Goal: Use online tool/utility: Utilize a website feature to perform a specific function

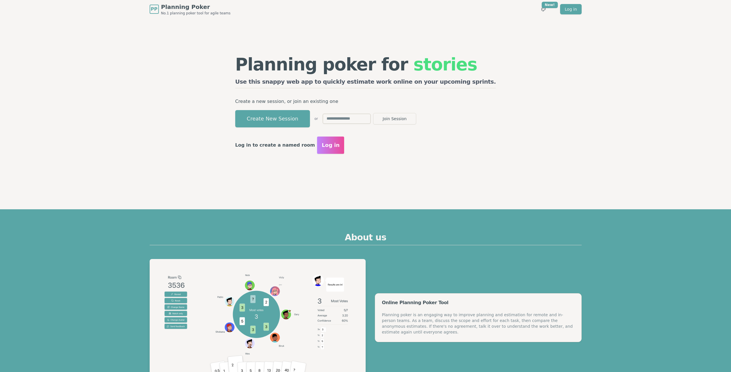
click at [324, 295] on img at bounding box center [258, 317] width 216 height 117
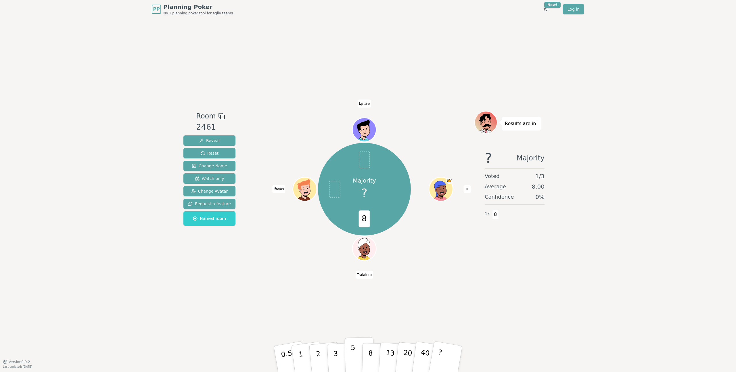
click at [354, 348] on p "5" at bounding box center [353, 358] width 5 height 31
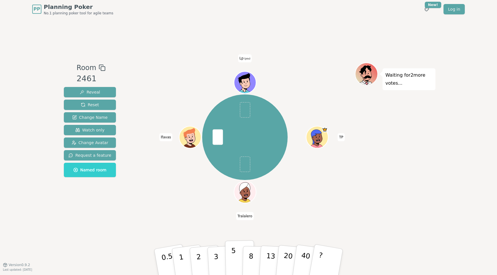
click at [228, 256] on button "5" at bounding box center [240, 263] width 30 height 44
click at [242, 246] on button "5" at bounding box center [240, 263] width 30 height 44
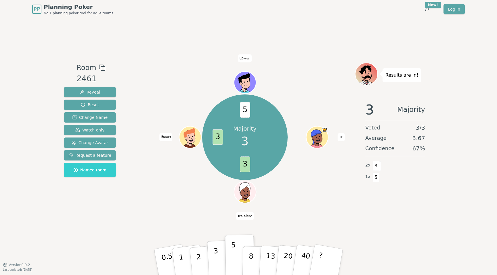
click at [220, 255] on button "3" at bounding box center [222, 262] width 31 height 45
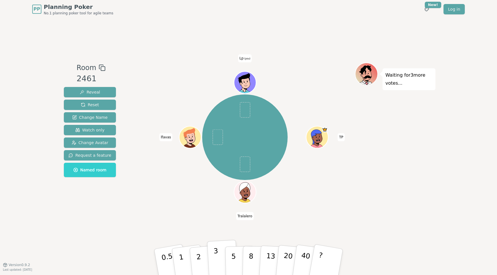
click at [219, 259] on button "3" at bounding box center [222, 262] width 31 height 45
click at [197, 259] on p "2" at bounding box center [198, 262] width 7 height 31
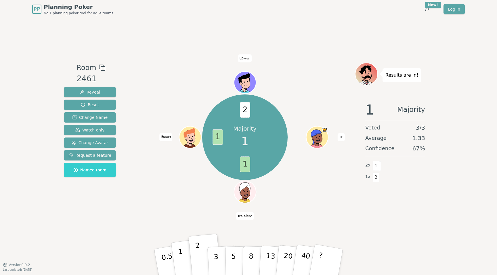
click at [184, 255] on button "1" at bounding box center [188, 262] width 34 height 47
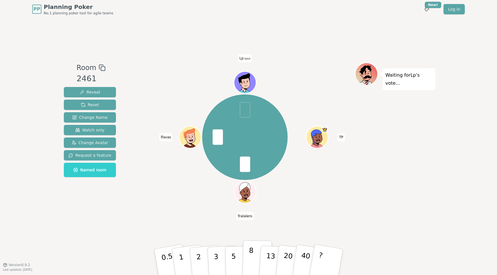
click at [247, 256] on button "8" at bounding box center [257, 263] width 30 height 44
click at [238, 256] on button "5" at bounding box center [240, 263] width 30 height 44
click at [247, 257] on button "8" at bounding box center [257, 263] width 30 height 44
click at [253, 250] on p "8" at bounding box center [250, 262] width 5 height 31
click at [250, 258] on p "8" at bounding box center [250, 262] width 5 height 31
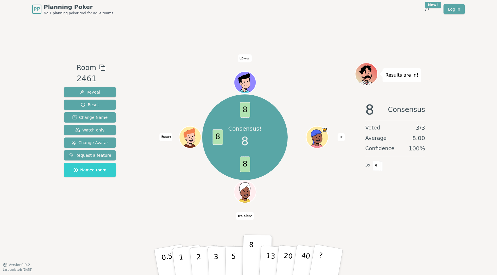
click at [146, 61] on div "Room 2461 Reveal Reset Change Name Watch only Change Avatar Request a feature N…" at bounding box center [248, 141] width 374 height 247
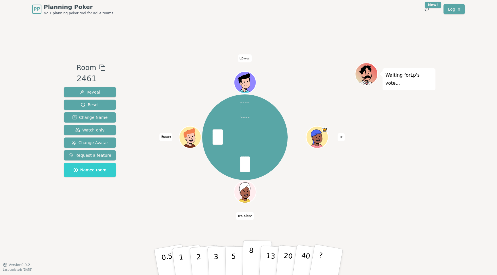
click at [247, 251] on button "8" at bounding box center [257, 263] width 30 height 44
